Goal: Navigation & Orientation: Understand site structure

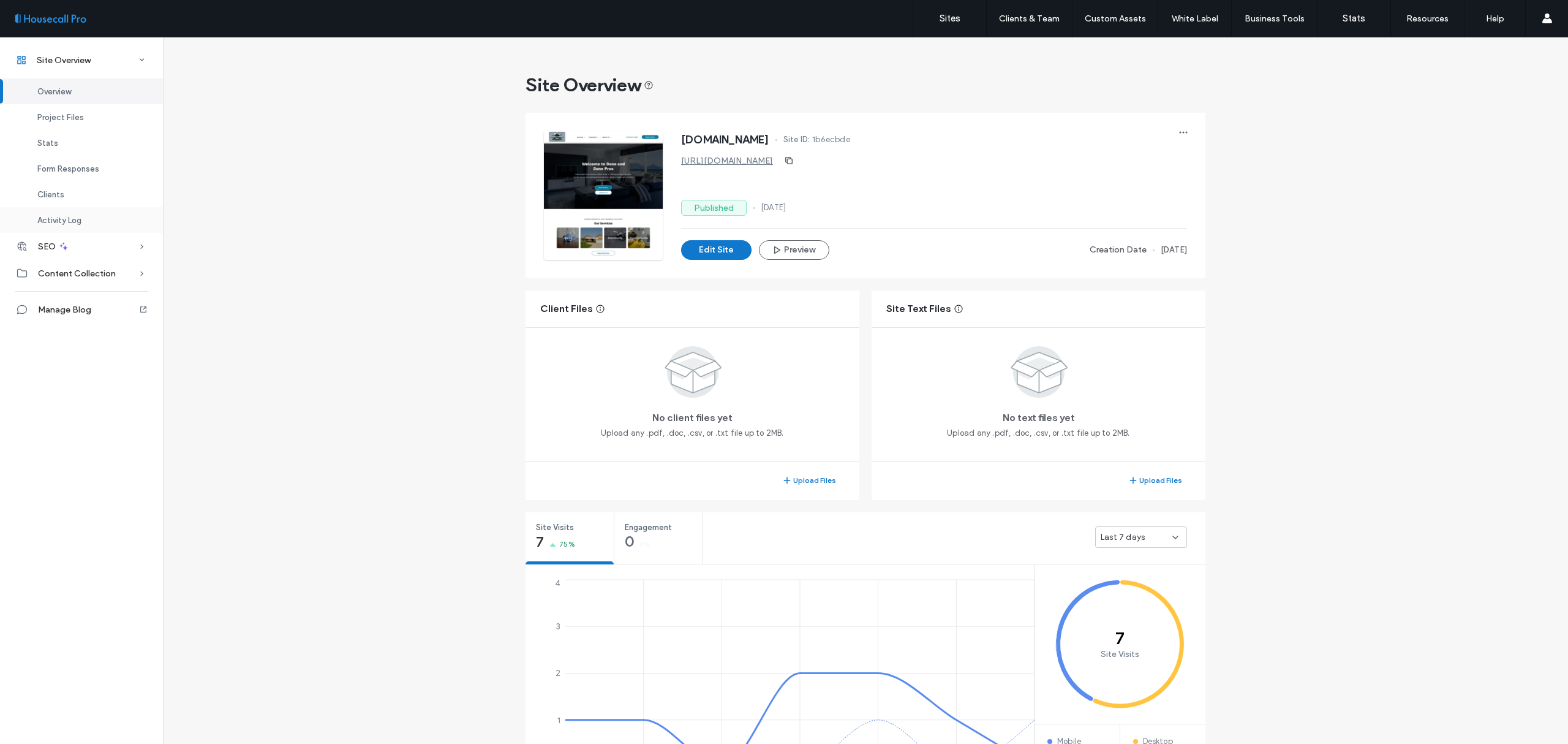
click at [73, 216] on span "Activity Log" at bounding box center [60, 221] width 44 height 9
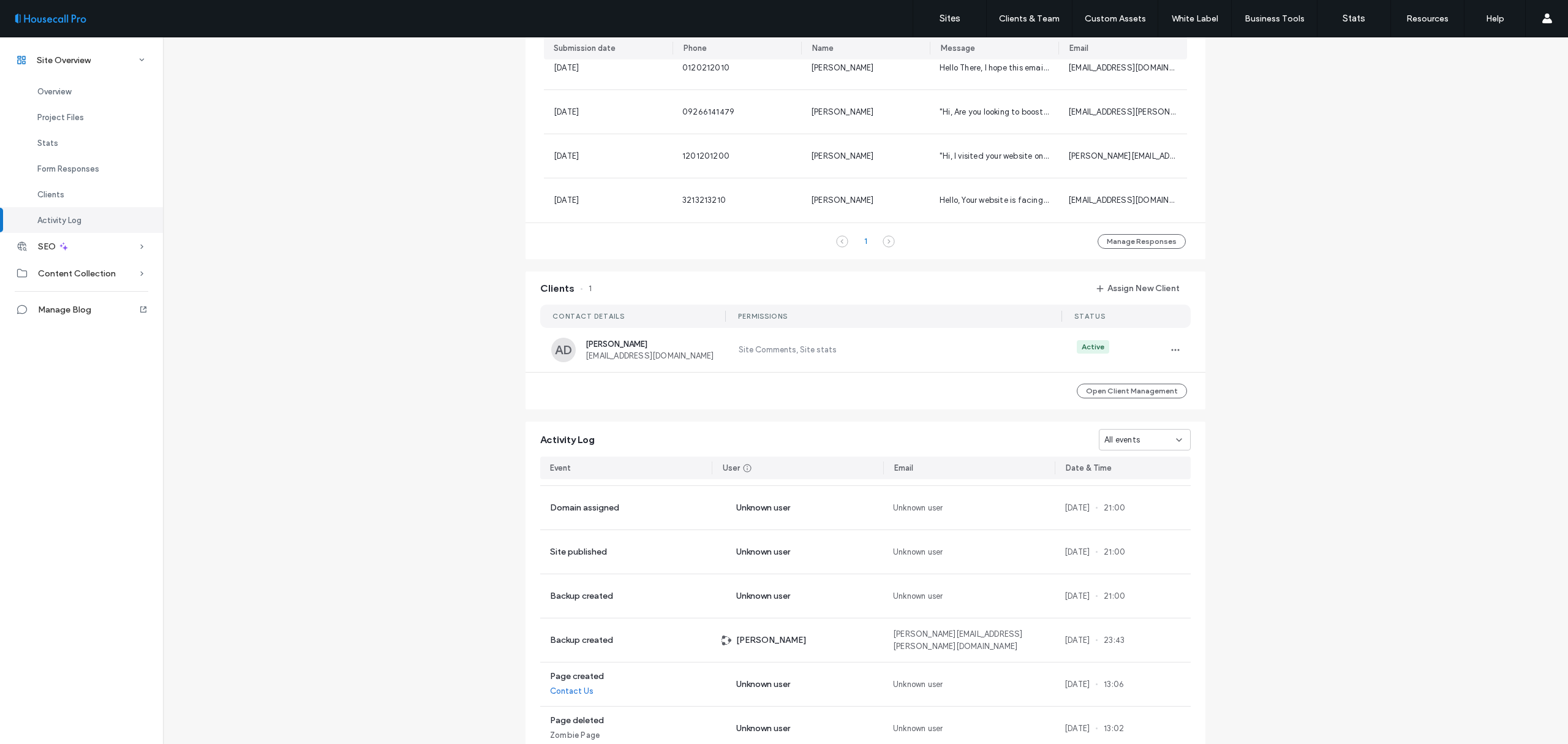
scroll to position [829, 0]
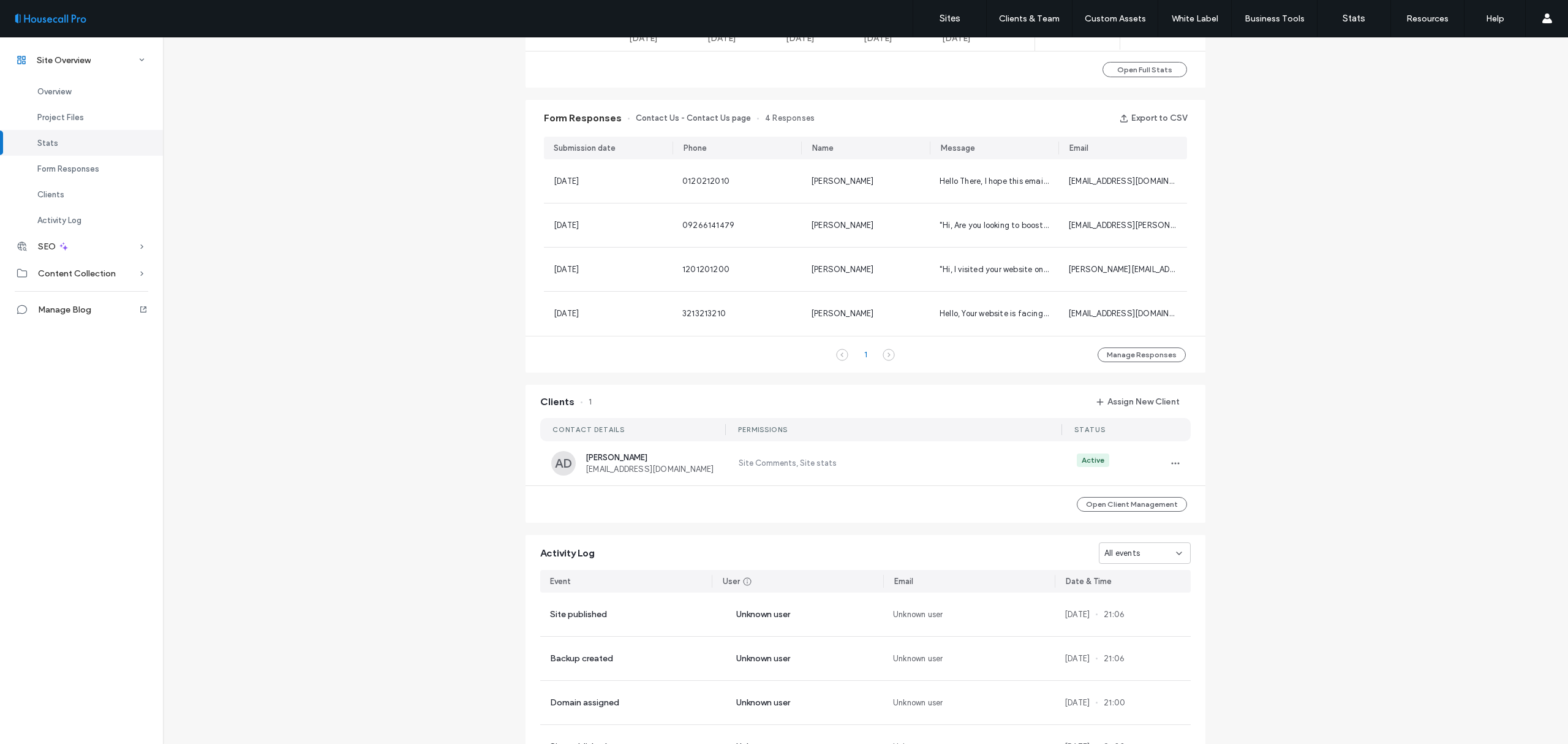
scroll to position [176, 0]
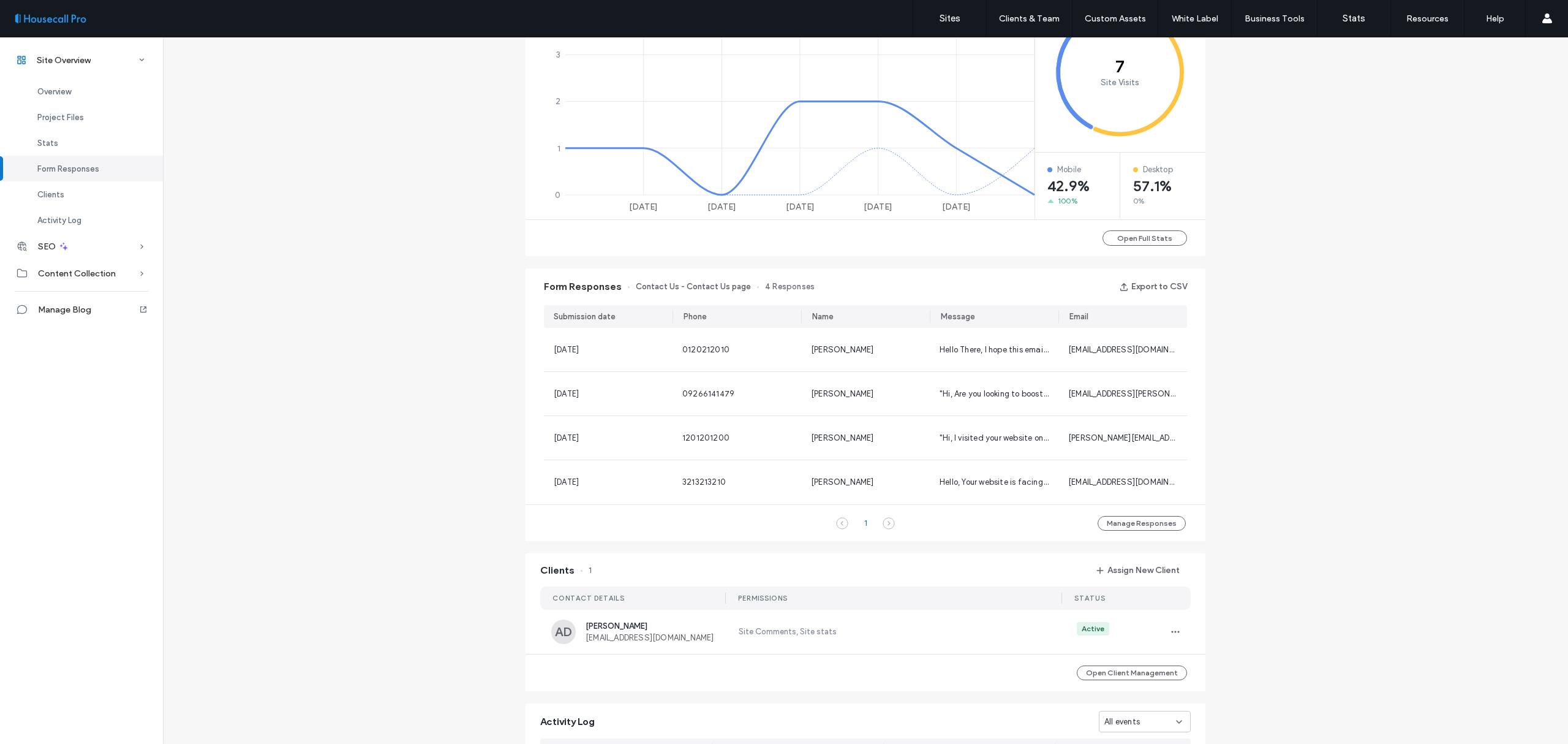
scroll to position [912, 0]
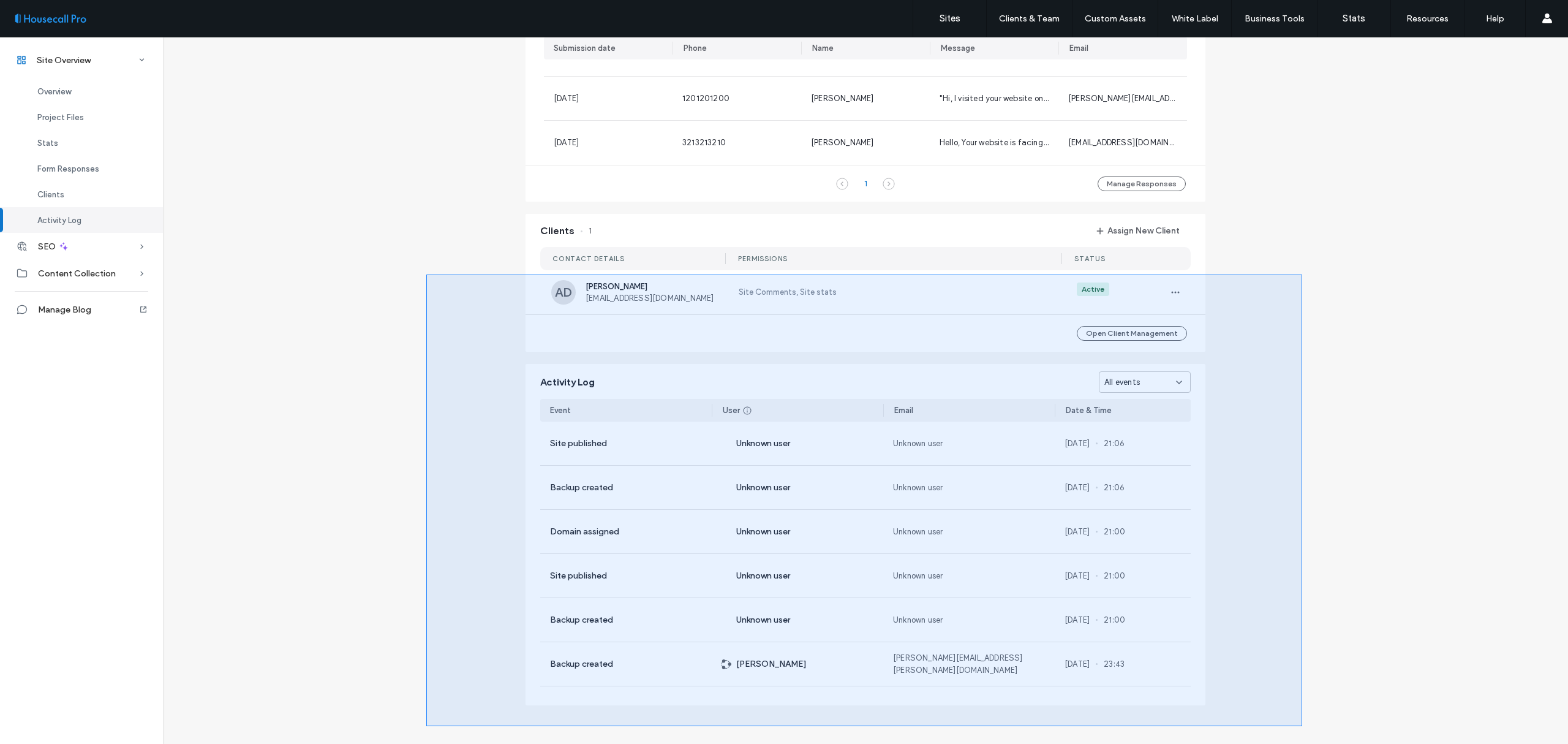
drag, startPoint x: 426, startPoint y: 274, endPoint x: 1302, endPoint y: 726, distance: 985.7
click at [1302, 726] on div at bounding box center [784, 372] width 1568 height 744
